Goal: Obtain resource: Download file/media

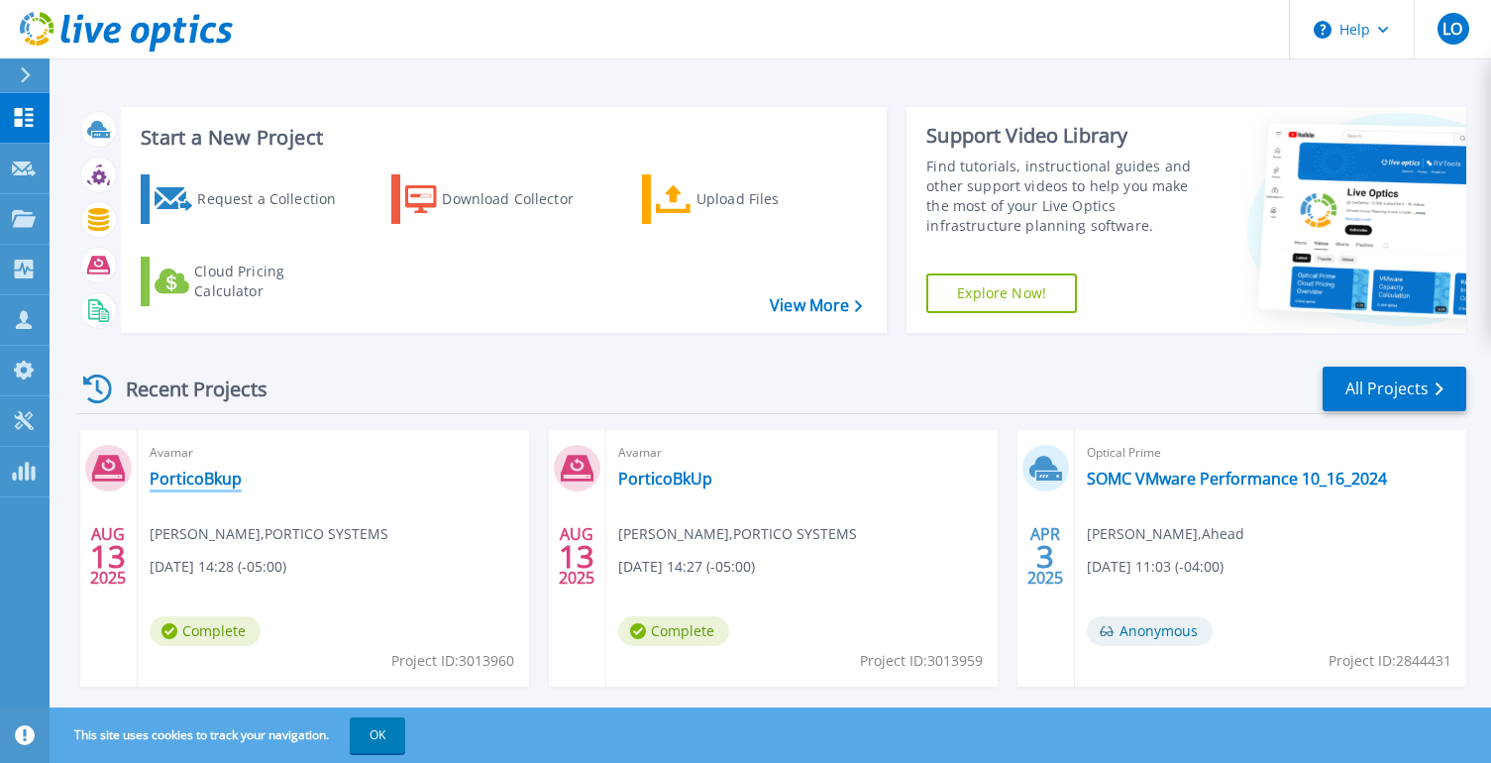
click at [196, 477] on link "PorticoBkup" at bounding box center [196, 478] width 92 height 20
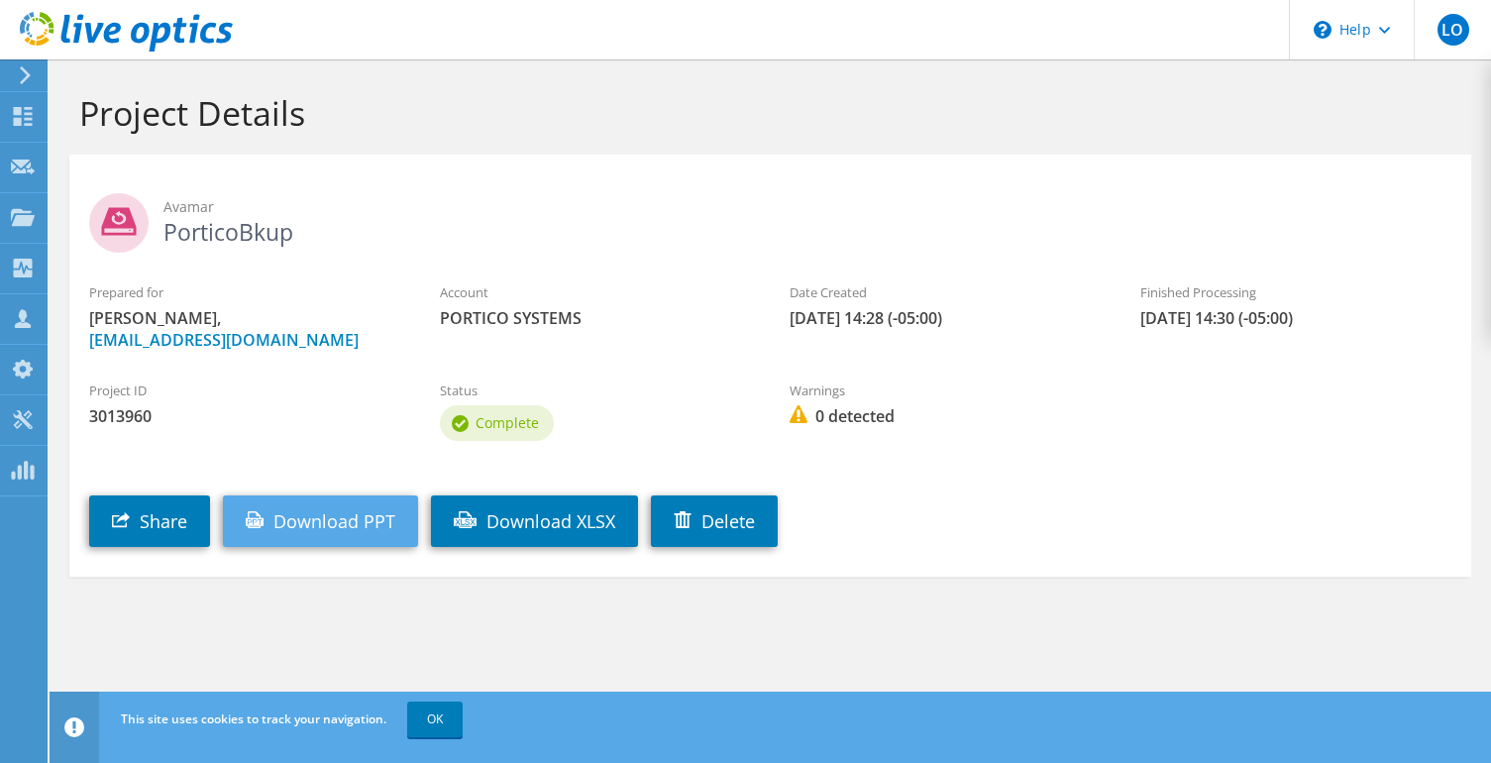
click at [365, 524] on link "Download PPT" at bounding box center [320, 521] width 195 height 52
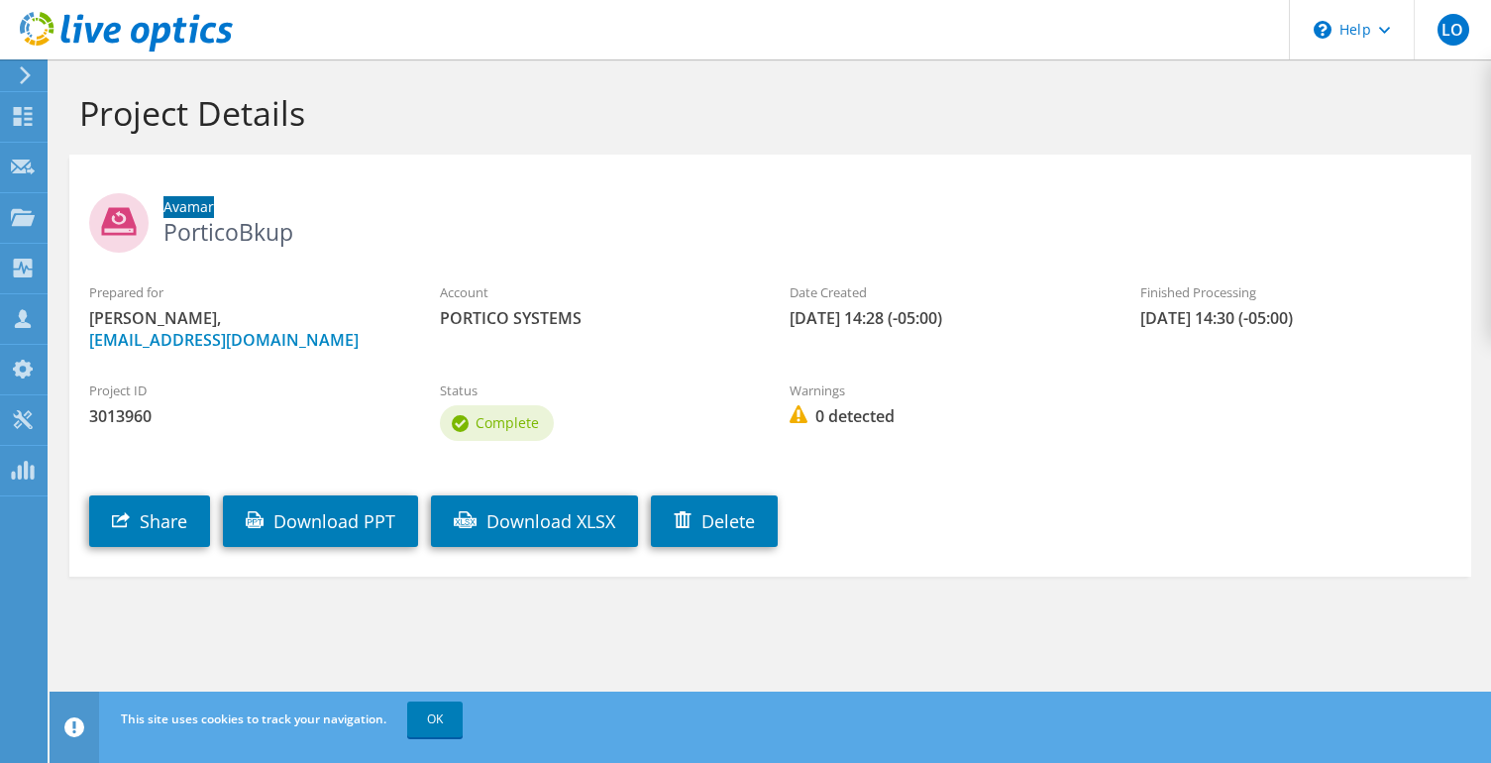
click at [628, 188] on div "Avamar PorticoBkup" at bounding box center [769, 218] width 1401 height 108
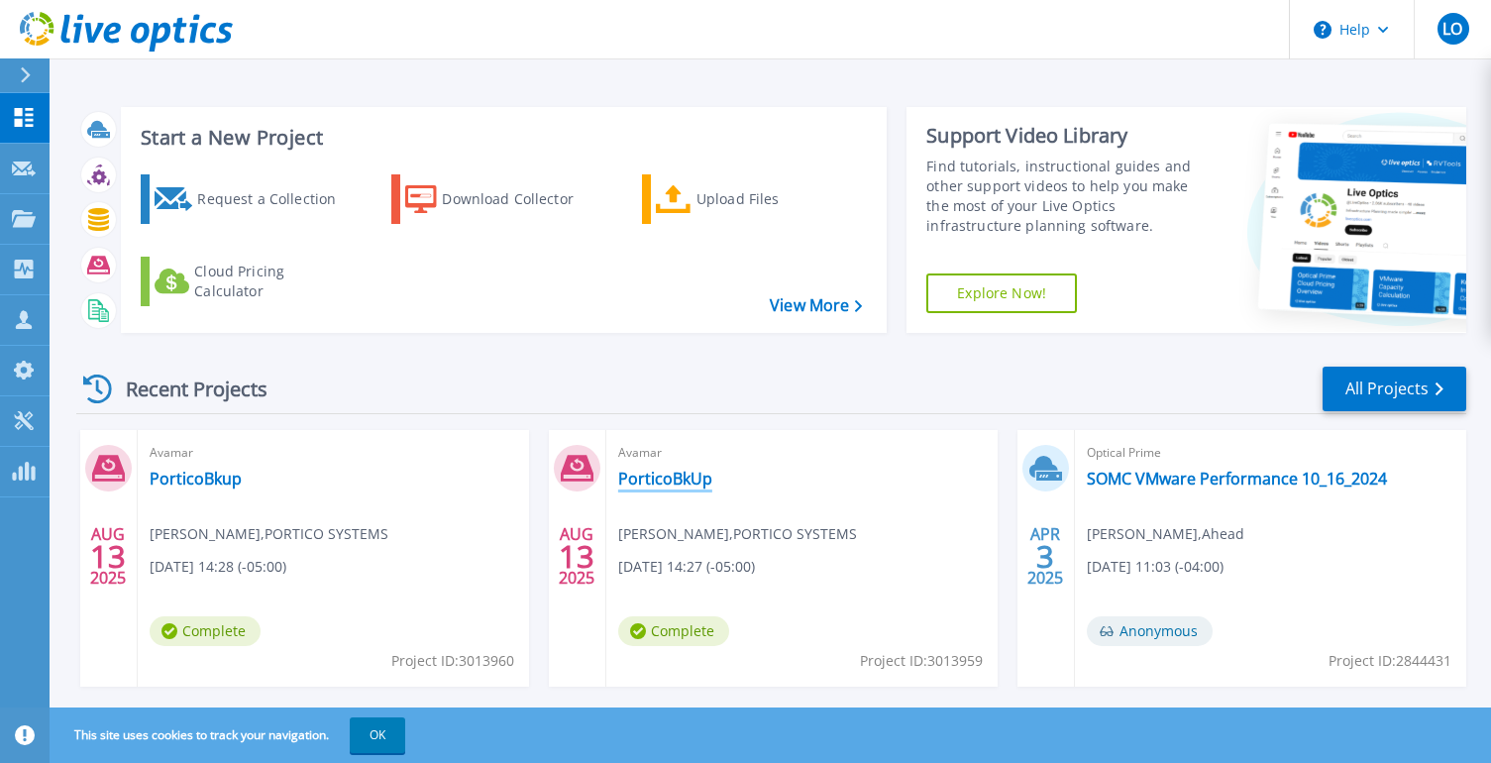
click at [671, 485] on link "PorticoBkUp" at bounding box center [665, 478] width 94 height 20
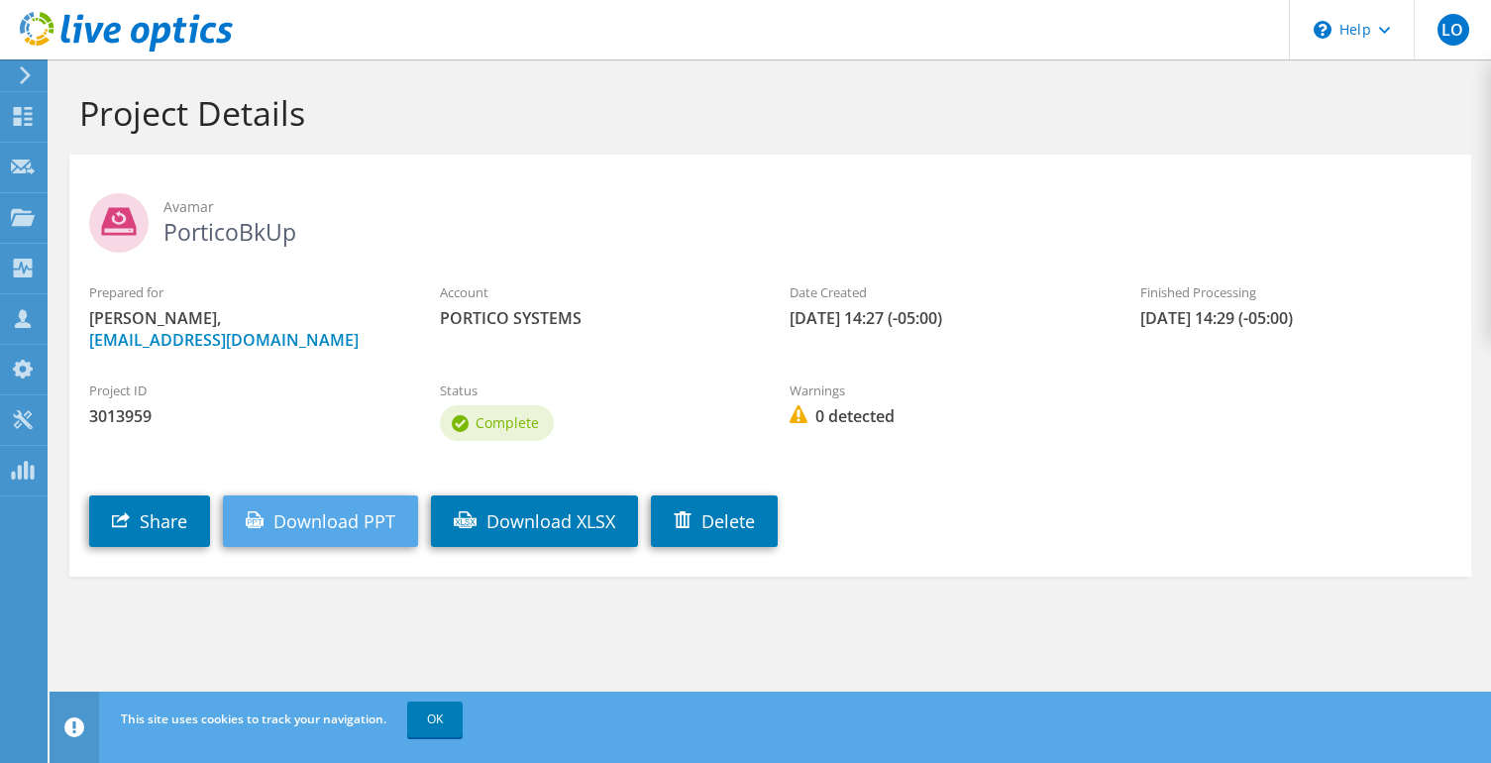
click at [375, 522] on link "Download PPT" at bounding box center [320, 521] width 195 height 52
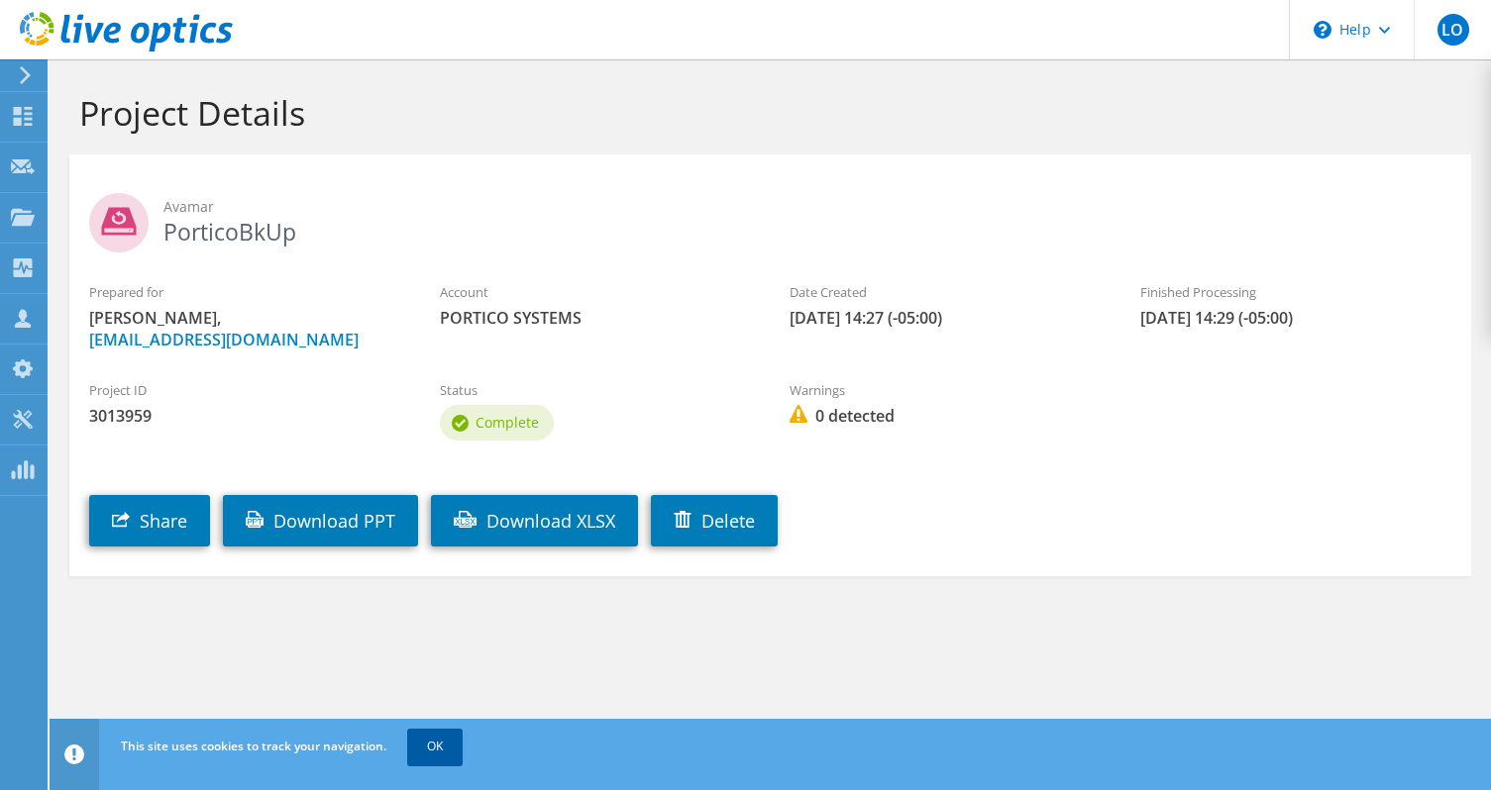
click at [449, 746] on link "OK" at bounding box center [434, 747] width 55 height 36
